Goal: Use online tool/utility

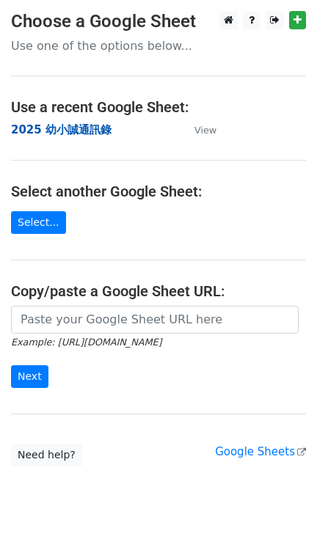
click at [55, 133] on strong "2025 幼小誠通訊錄" at bounding box center [61, 129] width 100 height 13
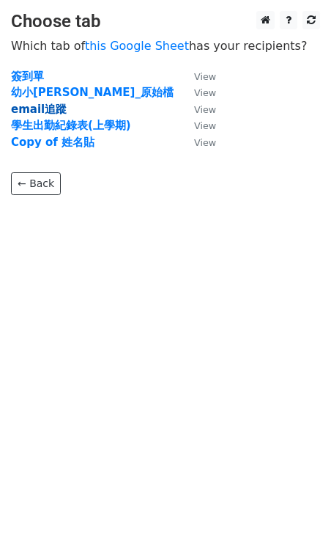
click at [57, 109] on strong "email追蹤" at bounding box center [39, 109] width 56 height 13
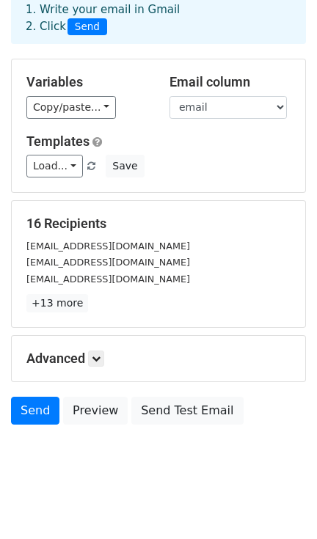
scroll to position [88, 0]
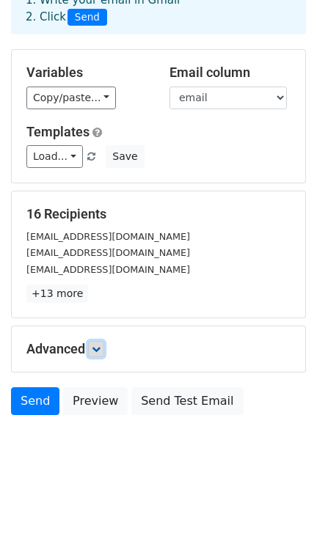
click at [96, 348] on icon at bounding box center [96, 348] width 9 height 9
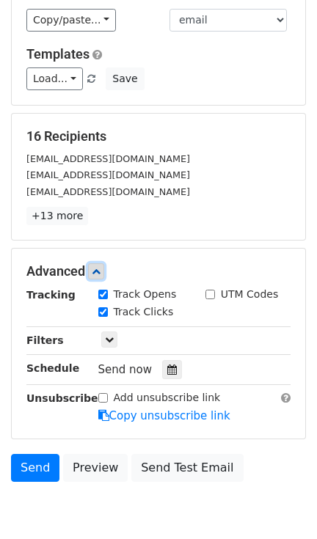
scroll to position [182, 0]
